Goal: Task Accomplishment & Management: Use online tool/utility

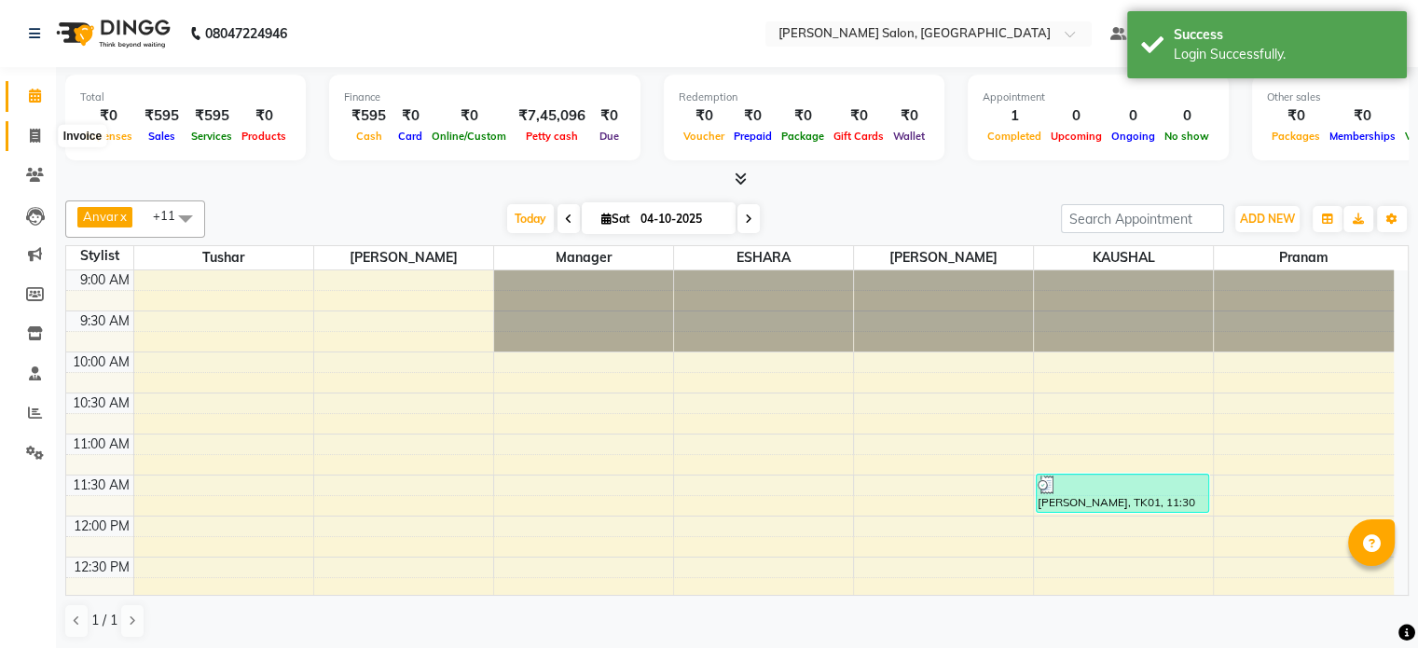
click at [31, 132] on icon at bounding box center [35, 136] width 10 height 14
select select "service"
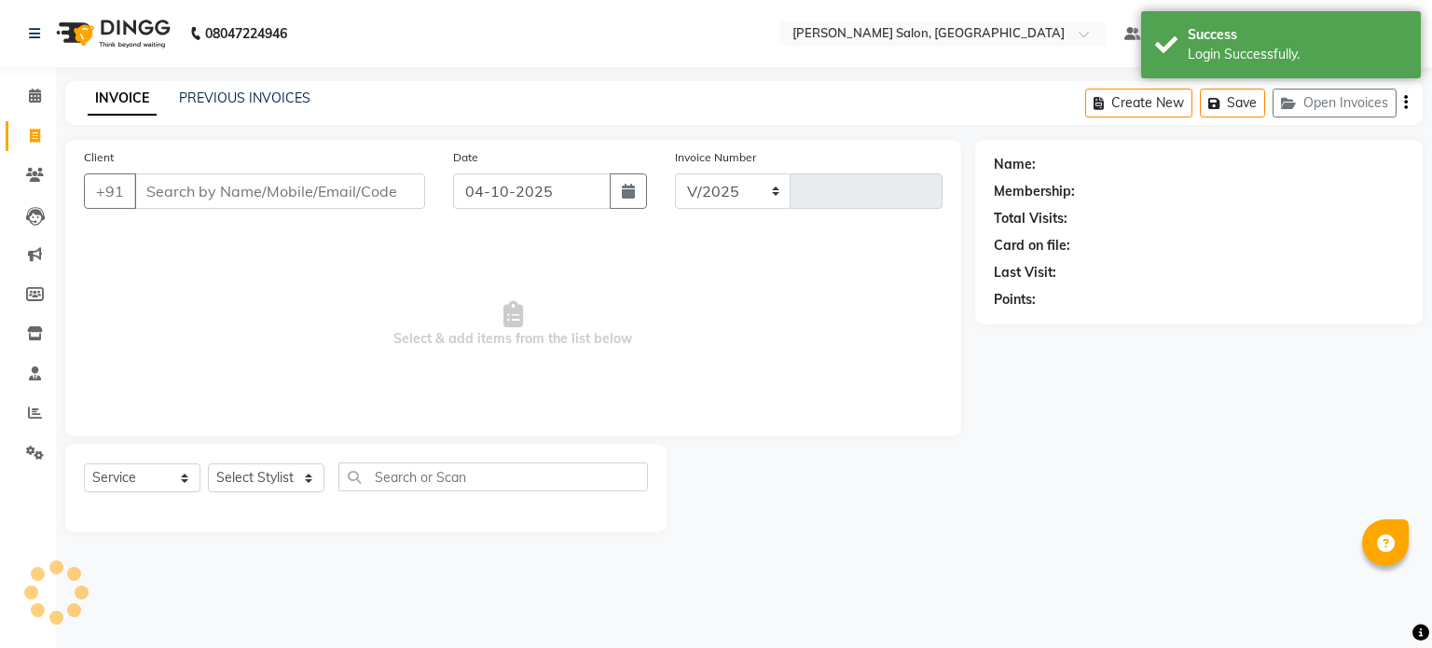
select select "7119"
type input "0401"
click at [224, 102] on link "PREVIOUS INVOICES" at bounding box center [244, 97] width 131 height 17
